Goal: Task Accomplishment & Management: Use online tool/utility

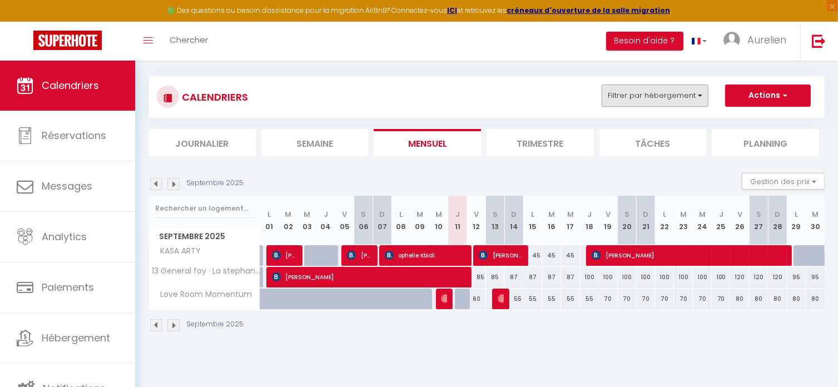
scroll to position [56, 0]
click at [679, 96] on button "Filtrer par hébergement" at bounding box center [655, 96] width 107 height 22
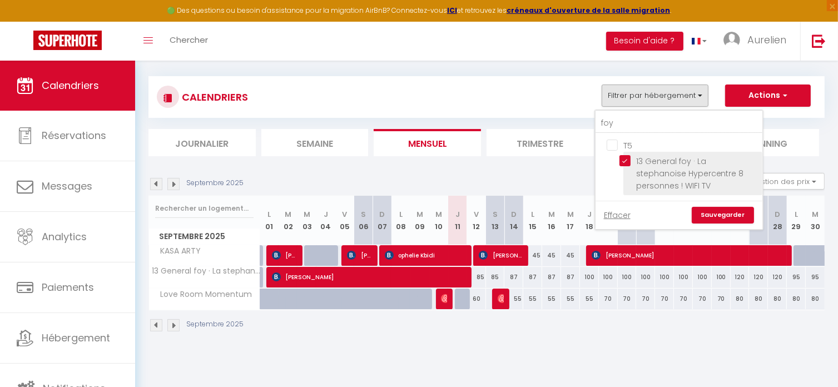
drag, startPoint x: 621, startPoint y: 164, endPoint x: 629, endPoint y: 161, distance: 8.8
click at [623, 164] on input "13 General foy · La stephanoise Hypercentre 8 personnes ! WIFI TV" at bounding box center [689, 160] width 139 height 11
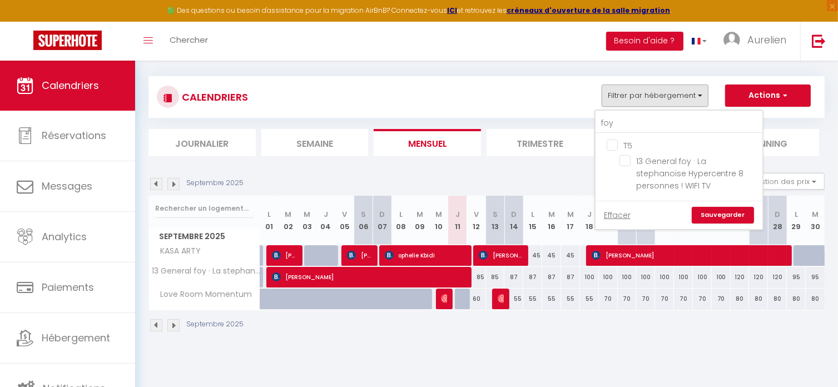
drag, startPoint x: 629, startPoint y: 161, endPoint x: 628, endPoint y: 147, distance: 13.9
click at [629, 161] on input "13 General foy · La stephanoise Hypercentre 8 personnes ! WIFI TV" at bounding box center [689, 160] width 139 height 11
click at [627, 122] on input "foy" at bounding box center [679, 123] width 167 height 20
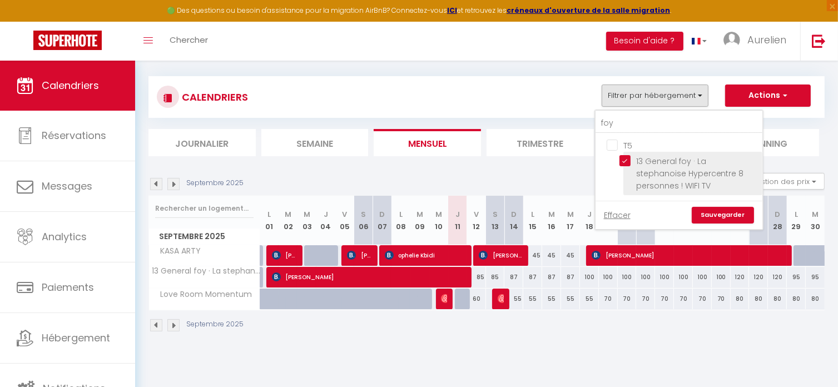
click at [623, 160] on input "13 General foy · La stephanoise Hypercentre 8 personnes ! WIFI TV" at bounding box center [689, 160] width 139 height 11
checkbox input "false"
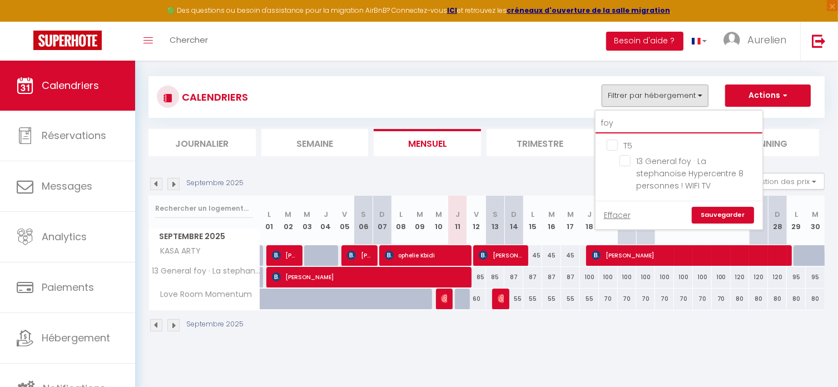
click at [632, 126] on input "foy" at bounding box center [679, 123] width 167 height 20
type input "f"
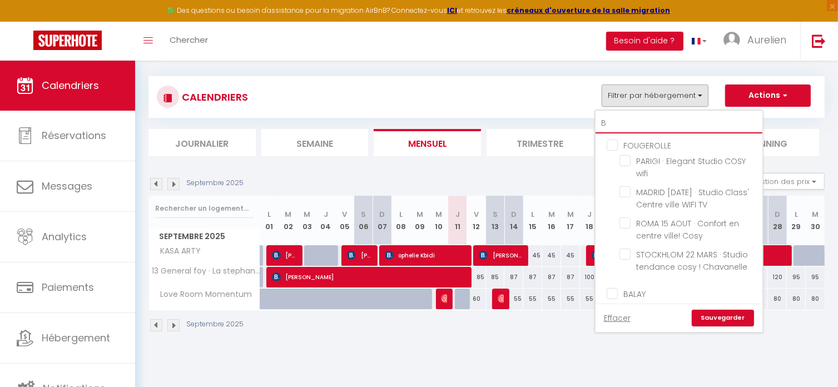
type input "BA"
checkbox input "false"
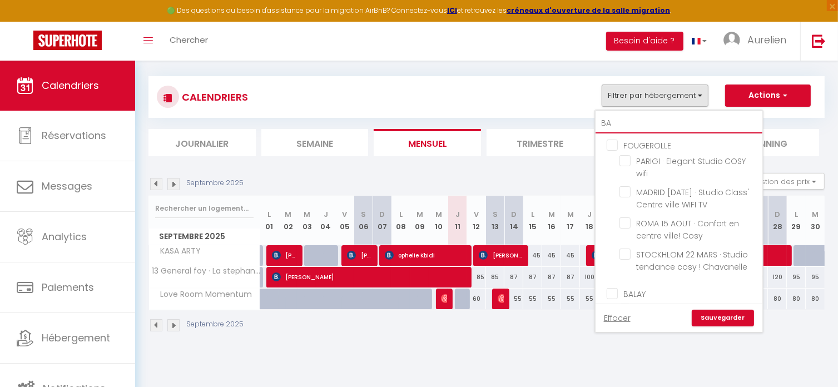
checkbox input "false"
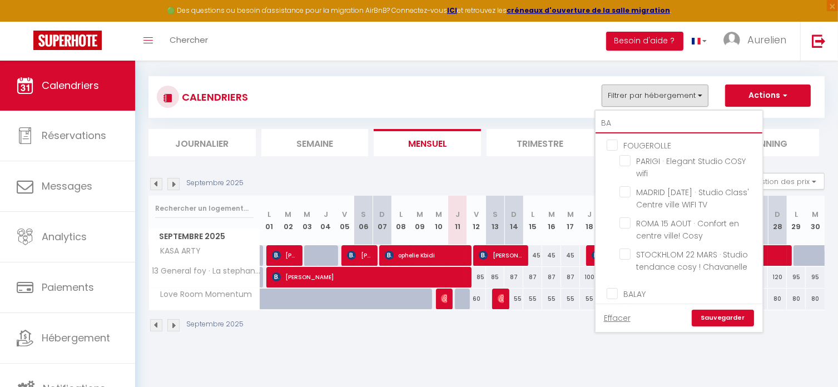
checkbox input "false"
type input "[MEDICAL_DATA]"
checkbox input "false"
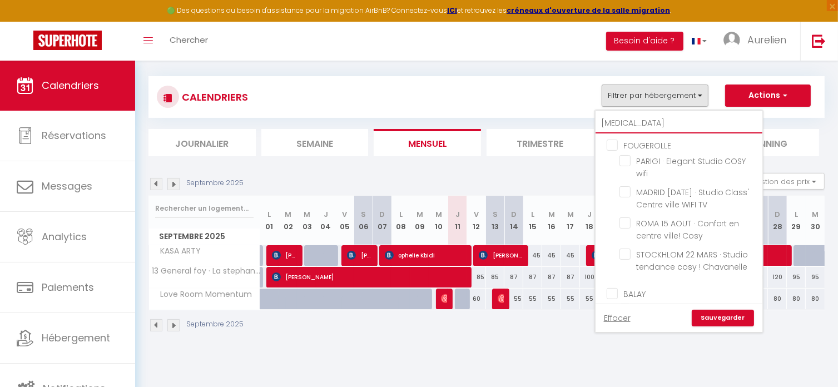
checkbox input "false"
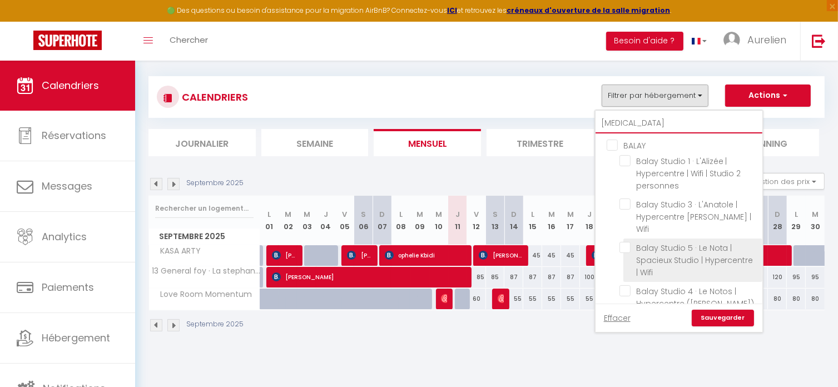
type input "[MEDICAL_DATA]"
click at [645, 244] on input "Balay Studio 5 · Le Nota | Spacieux Studio | Hypercentre | Wifi" at bounding box center [689, 247] width 139 height 11
checkbox input "true"
checkbox input "false"
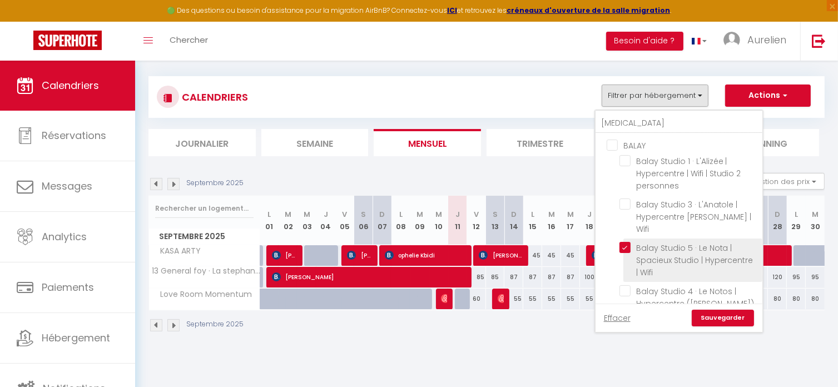
checkbox input "false"
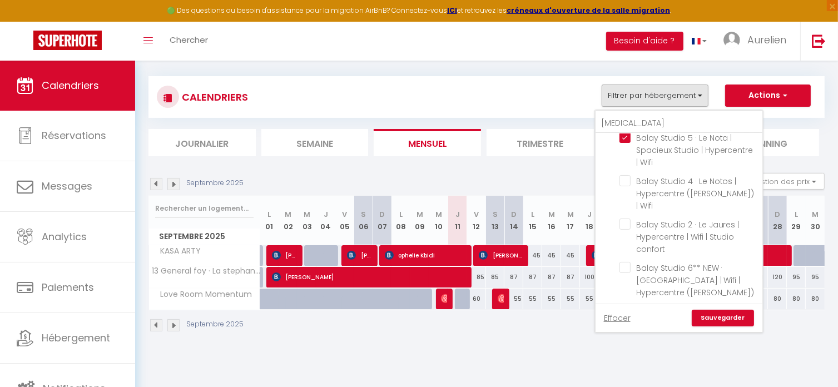
scroll to position [131, 0]
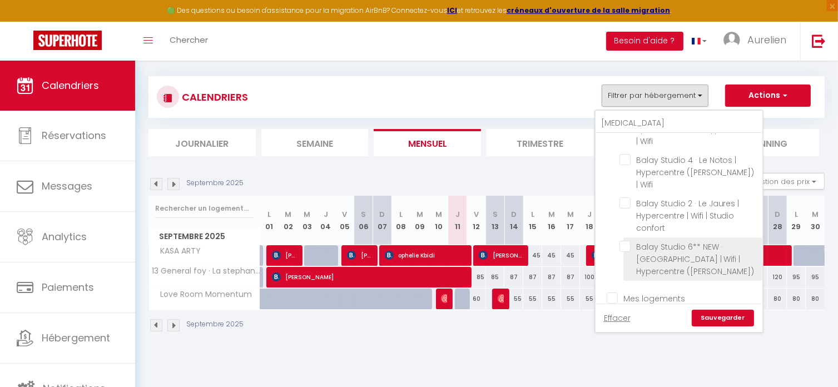
click at [671, 248] on input "Balay Studio 6** NEW · [GEOGRAPHIC_DATA] | Wifi | Hypercentre ([PERSON_NAME])" at bounding box center [689, 246] width 139 height 11
checkbox input "true"
checkbox input "false"
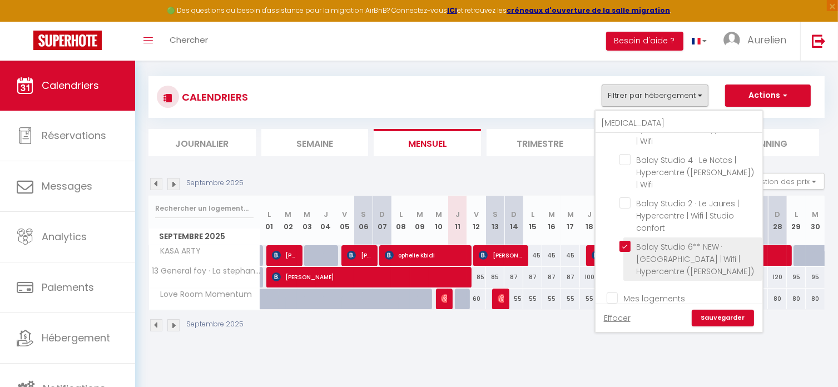
checkbox input "false"
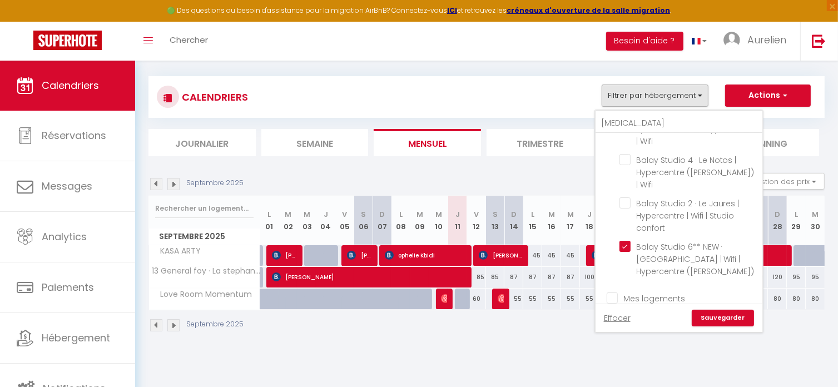
click at [710, 313] on link "Sauvegarder" at bounding box center [723, 318] width 62 height 17
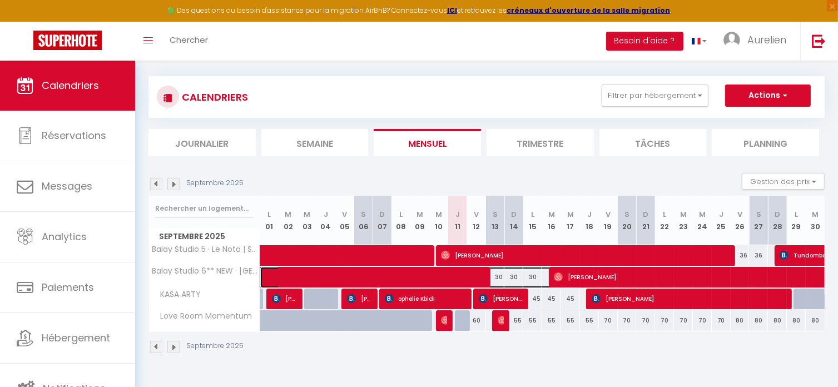
click at [463, 279] on span at bounding box center [425, 277] width 307 height 21
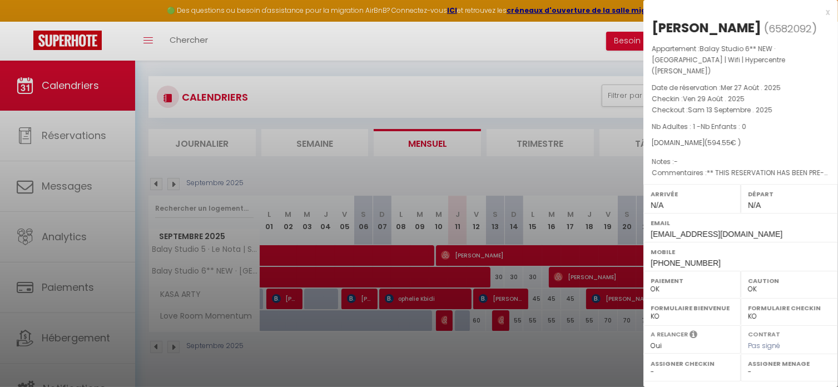
click at [463, 279] on div at bounding box center [419, 193] width 838 height 387
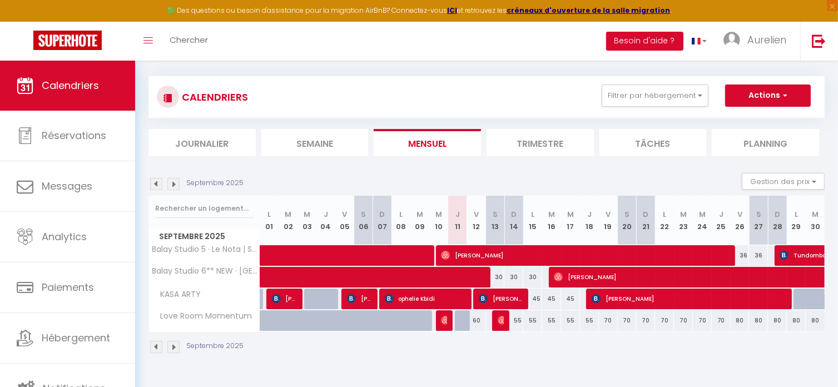
click at [414, 353] on div "Septembre 2025" at bounding box center [486, 348] width 676 height 33
